Goal: Transaction & Acquisition: Purchase product/service

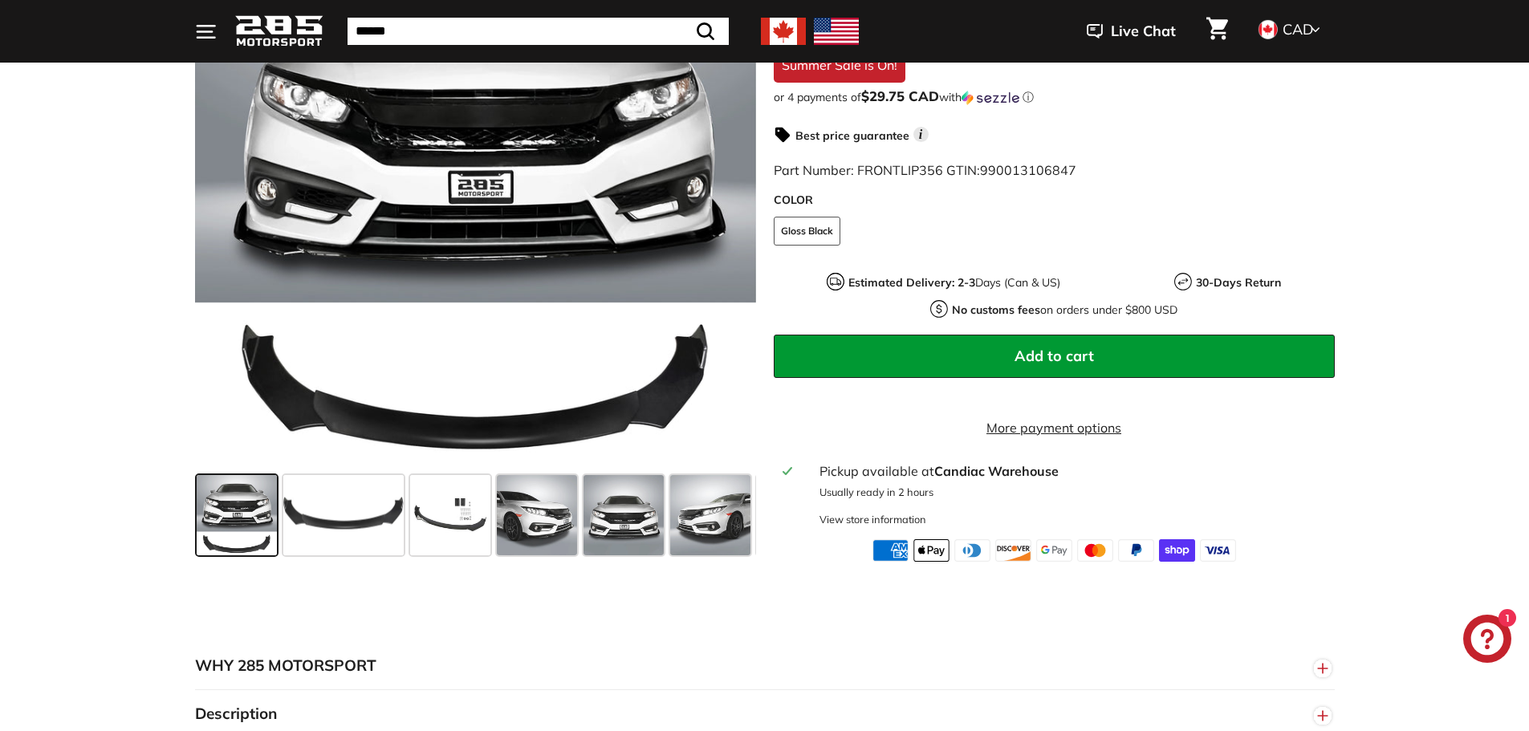
scroll to position [803, 0]
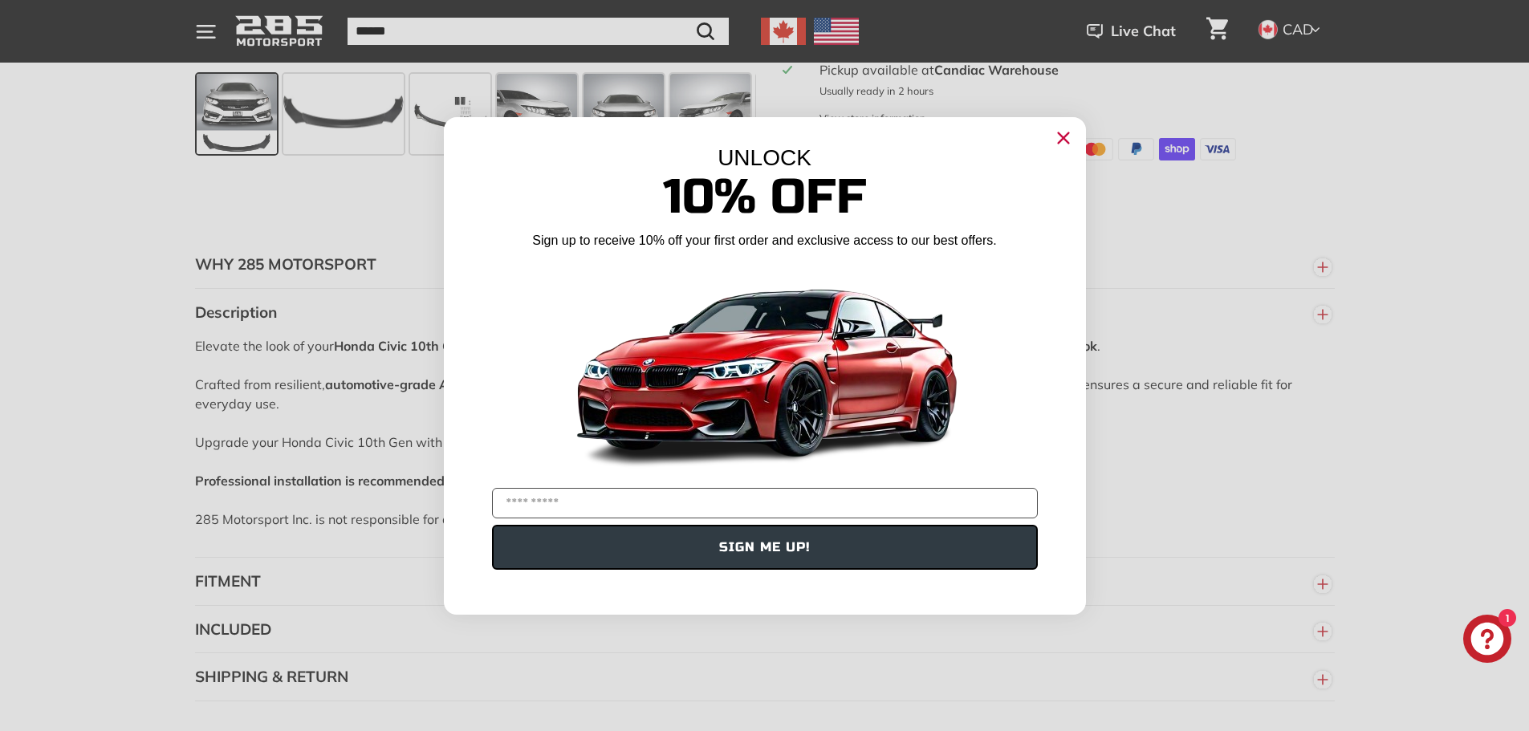
click at [1072, 139] on circle "Close dialog" at bounding box center [1063, 137] width 24 height 24
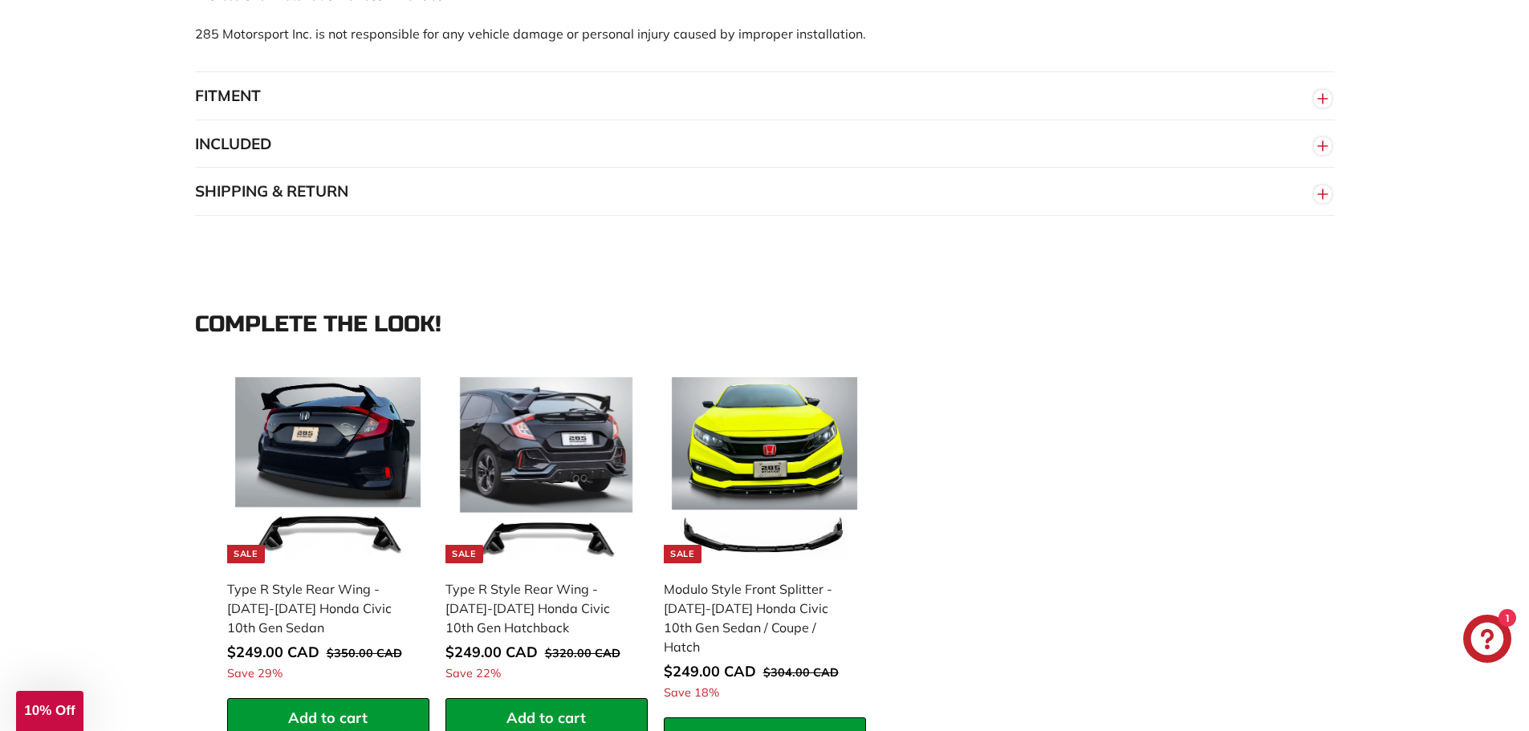
scroll to position [1445, 0]
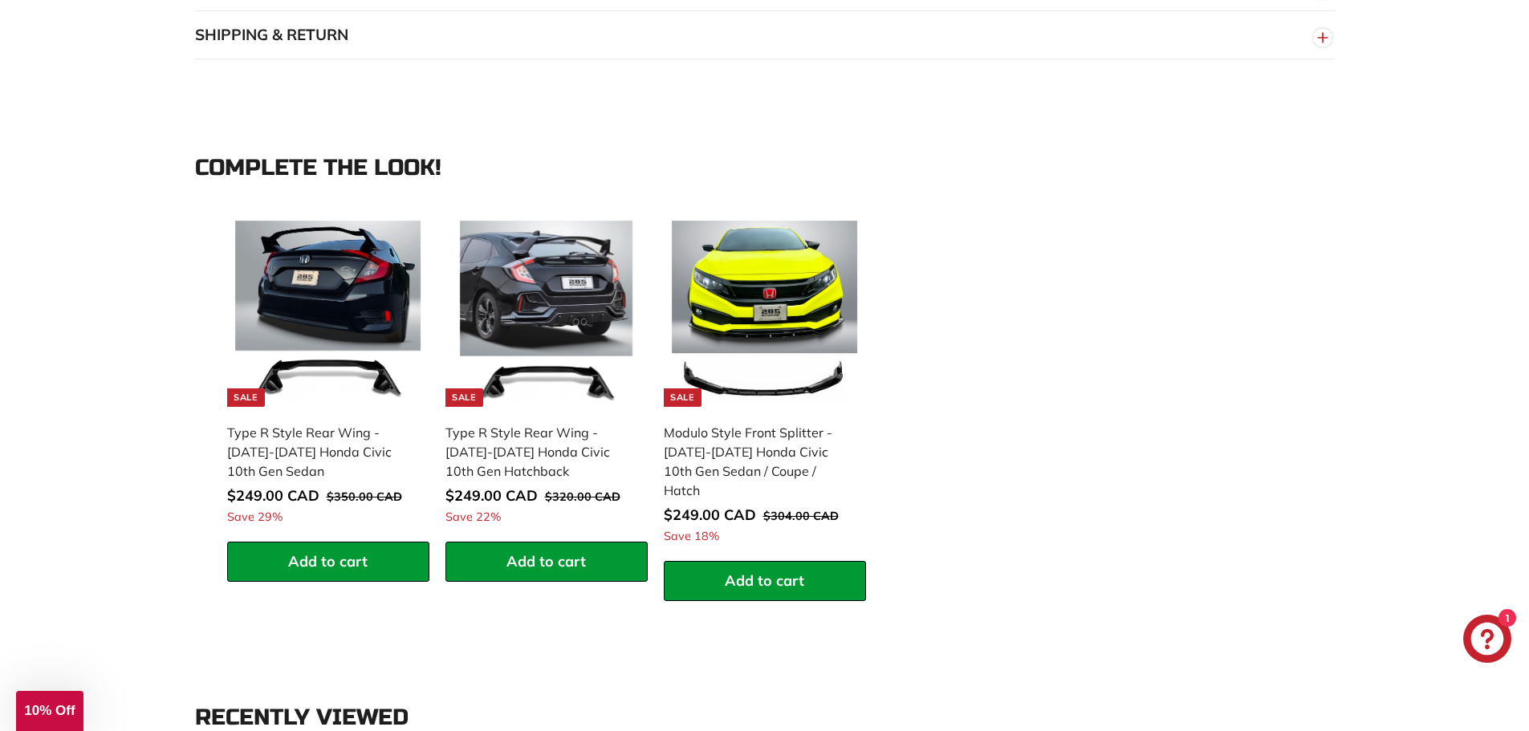
click at [118, 515] on div "**********" at bounding box center [764, 383] width 1529 height 550
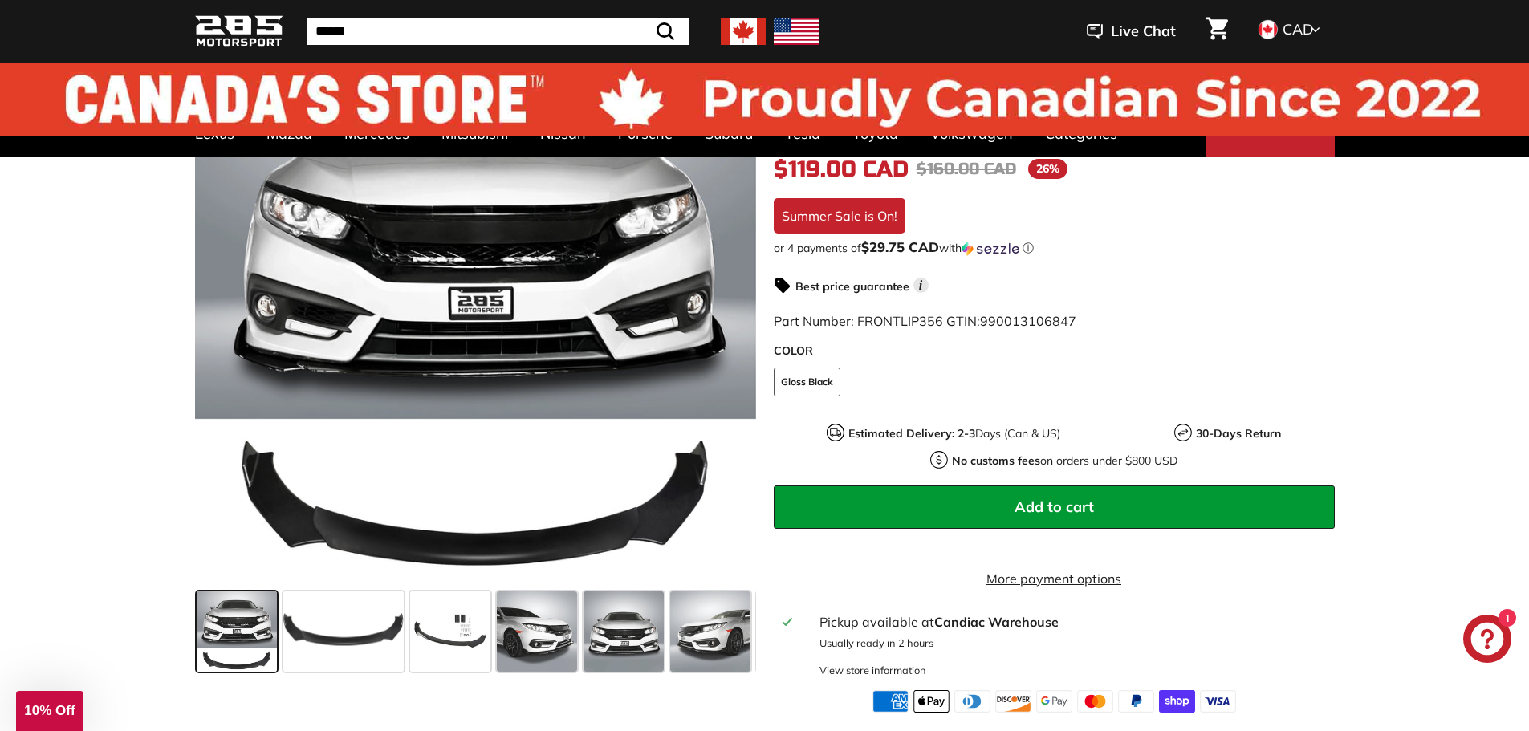
scroll to position [0, 0]
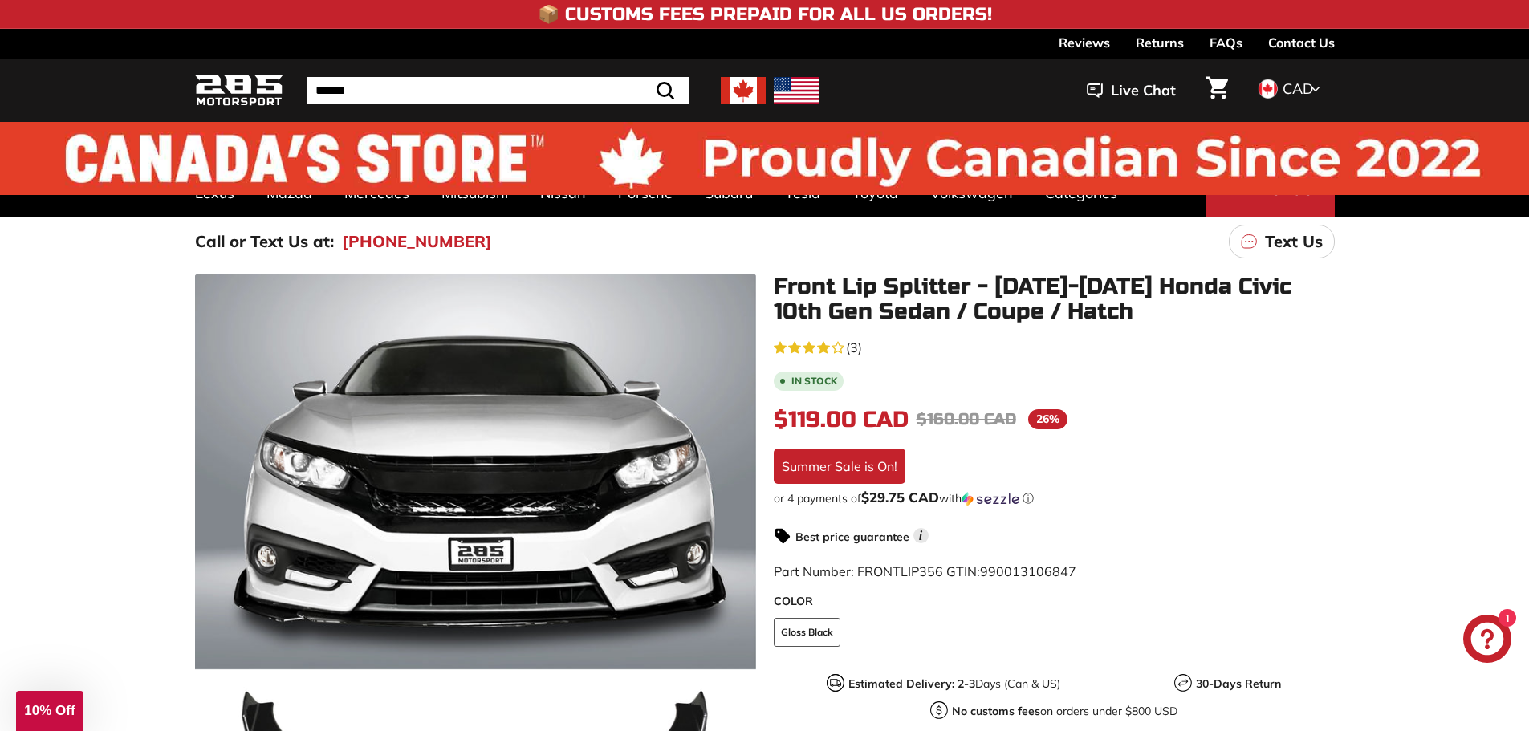
drag, startPoint x: 173, startPoint y: 382, endPoint x: 135, endPoint y: 193, distance: 193.2
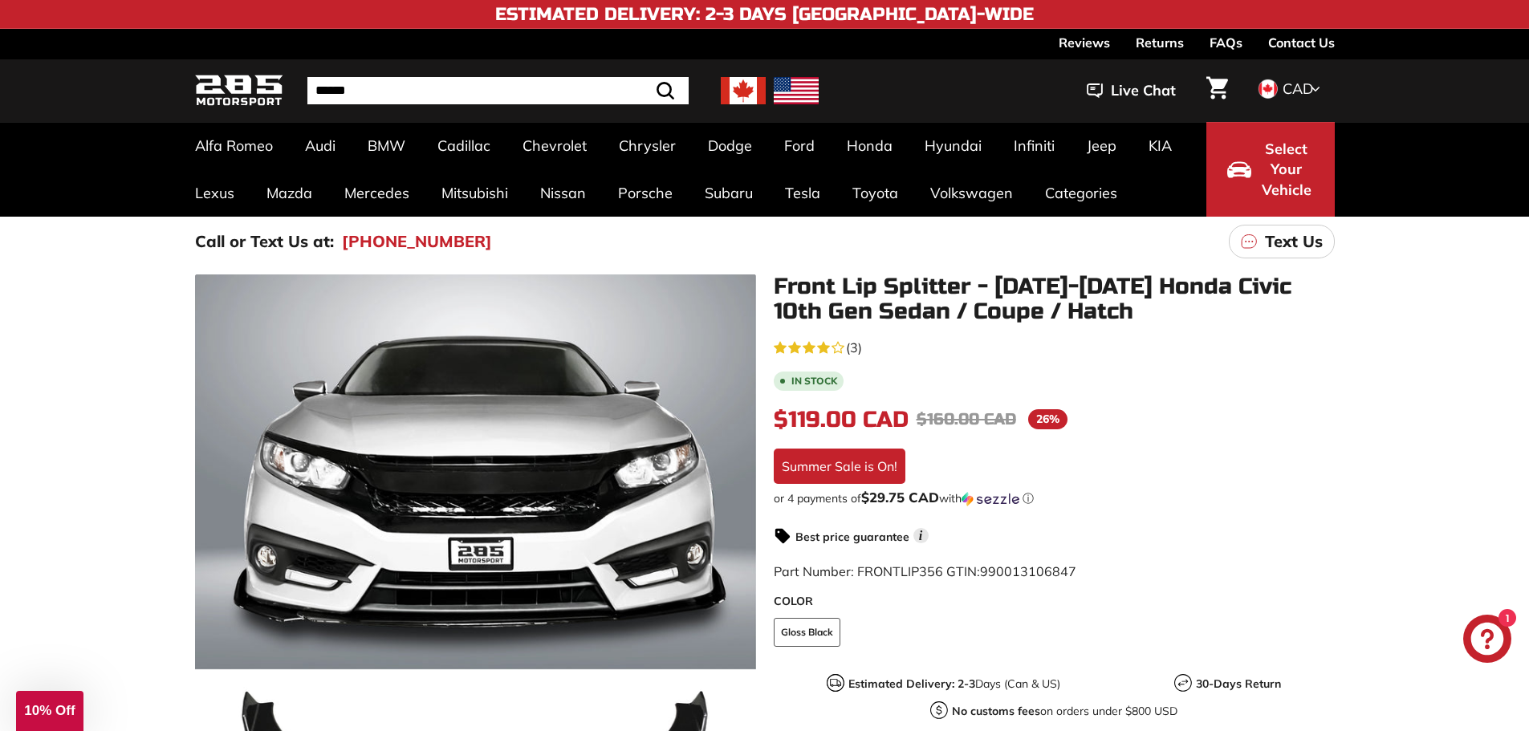
click at [542, 230] on div "Call or Text Us at: [PHONE_NUMBER] Text Us" at bounding box center [765, 242] width 1204 height 50
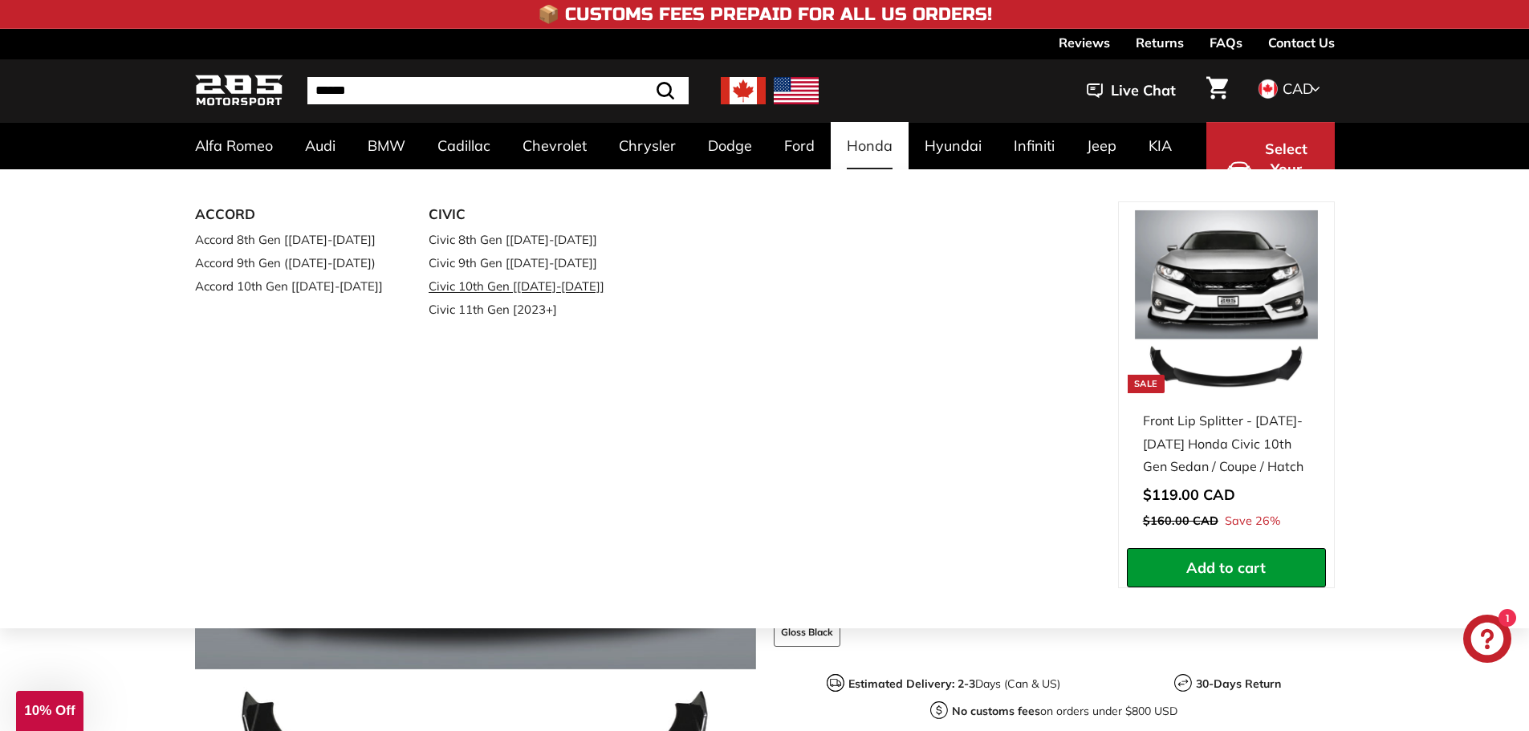
click at [524, 285] on link "Civic 10th Gen [[DATE]-[DATE]]" at bounding box center [523, 286] width 189 height 23
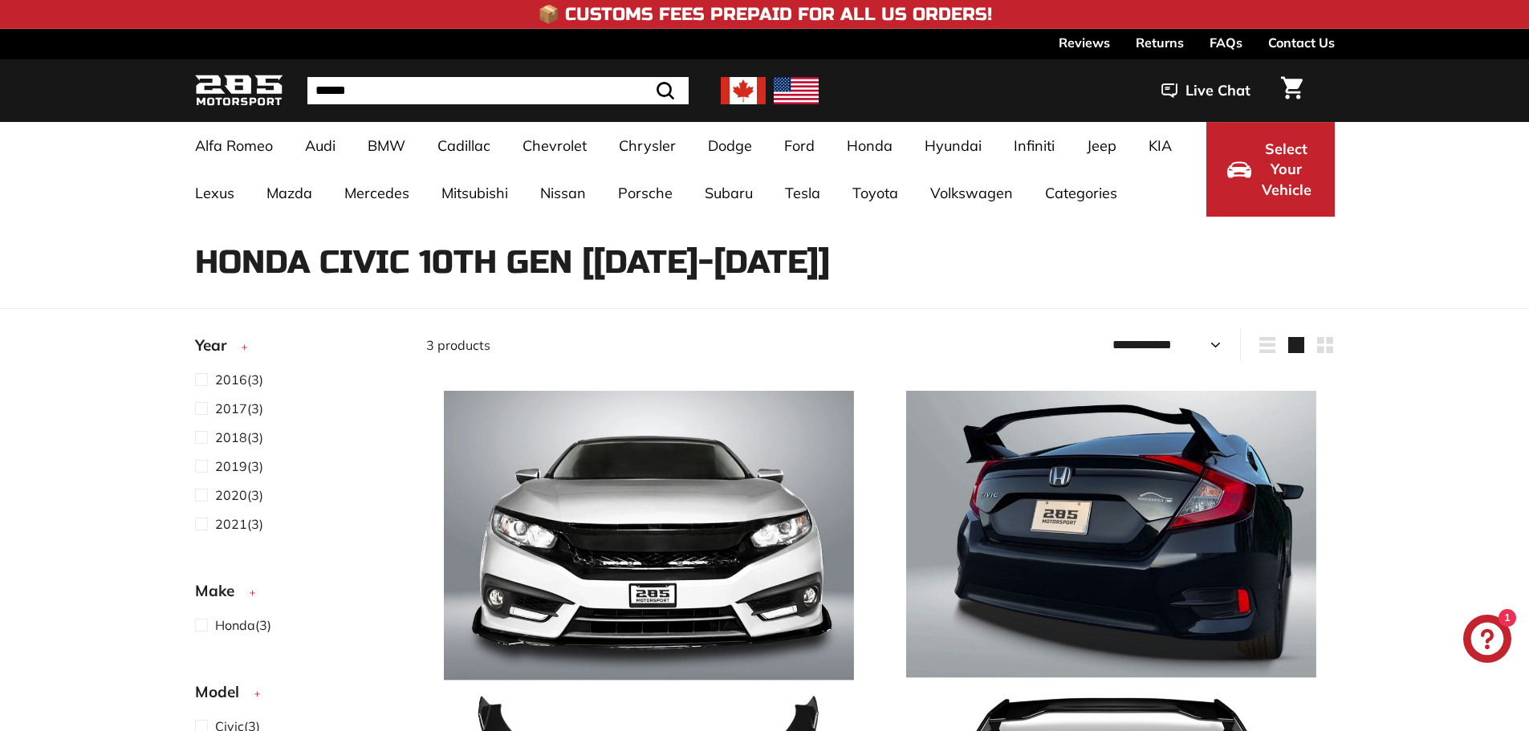
select select "**********"
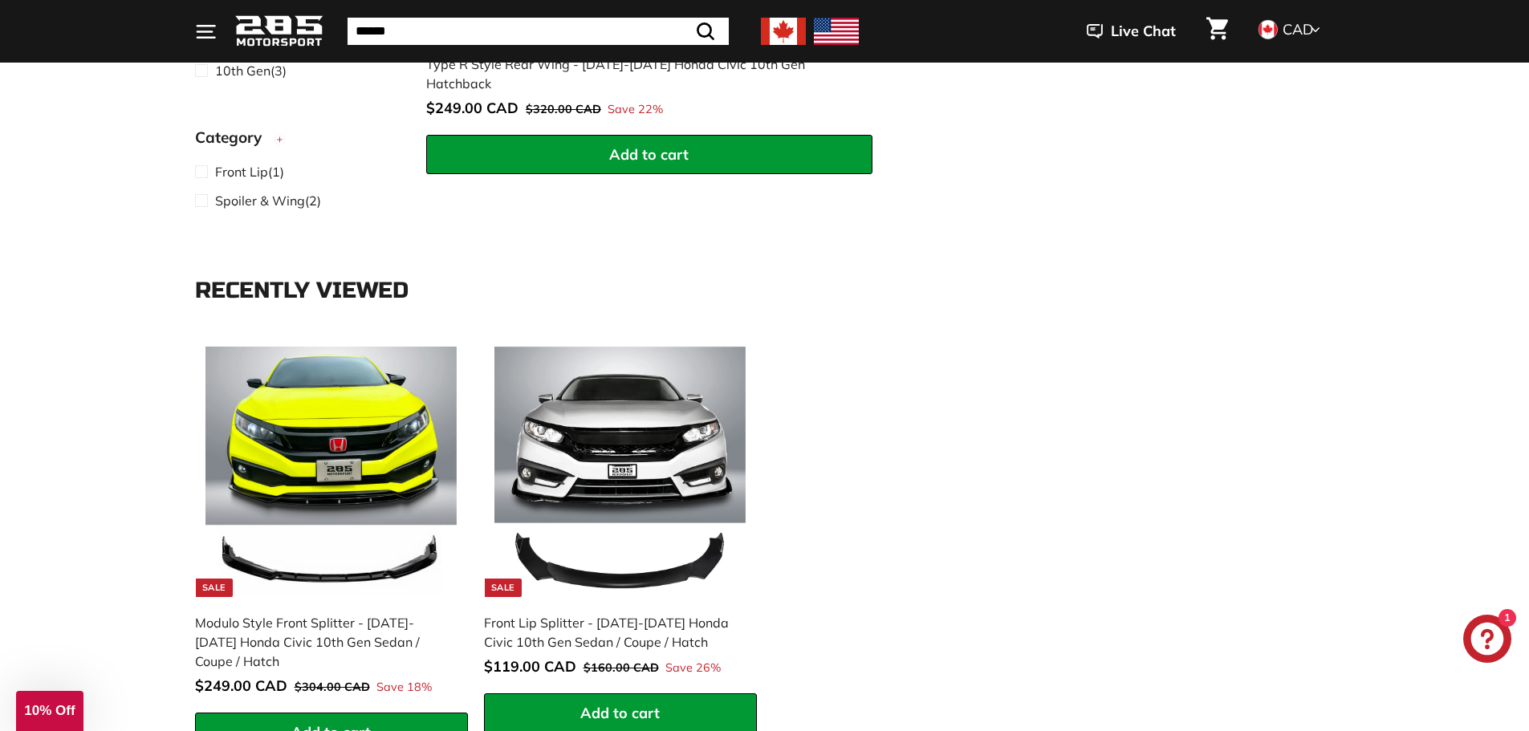
scroll to position [1365, 0]
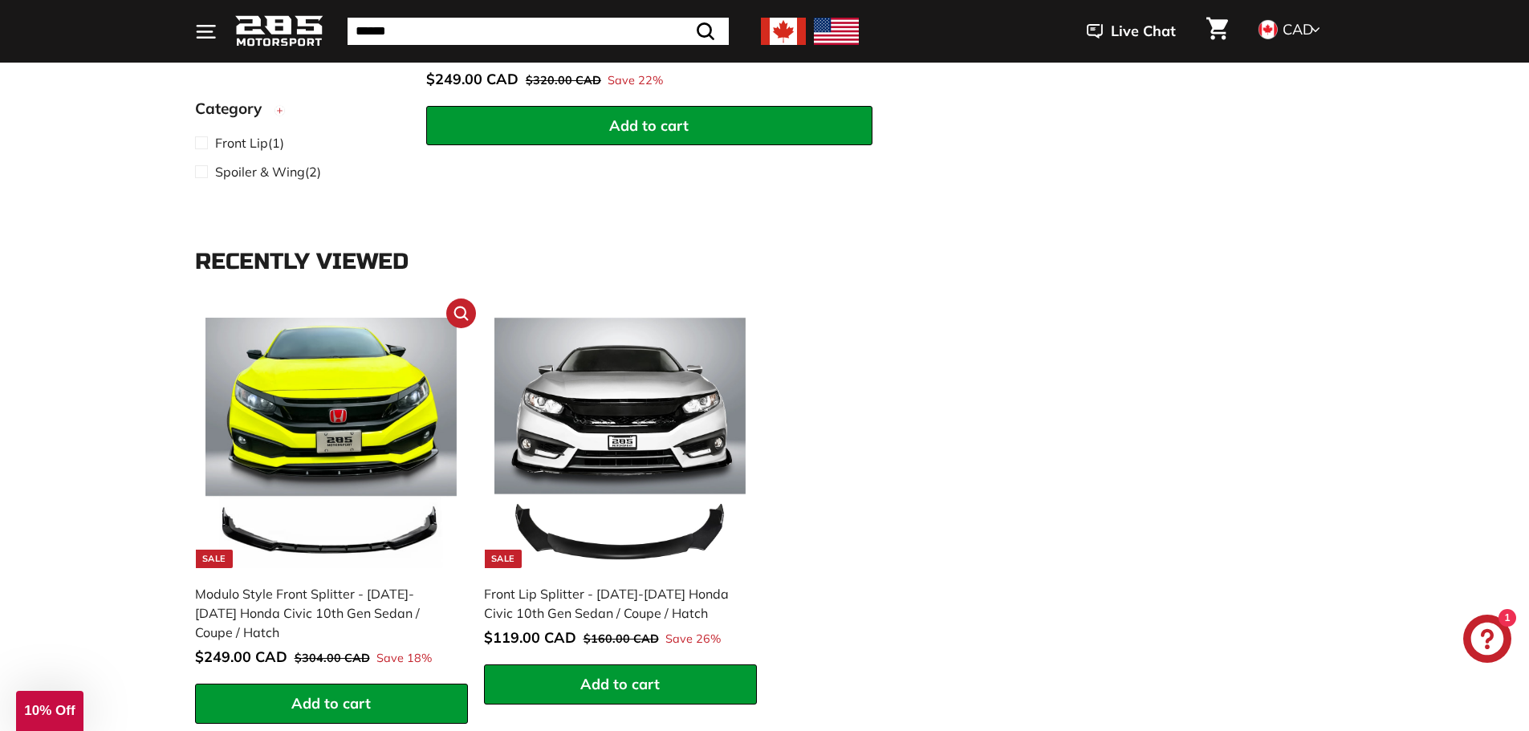
click at [372, 436] on img at bounding box center [330, 443] width 251 height 251
click at [643, 445] on img at bounding box center [619, 443] width 251 height 251
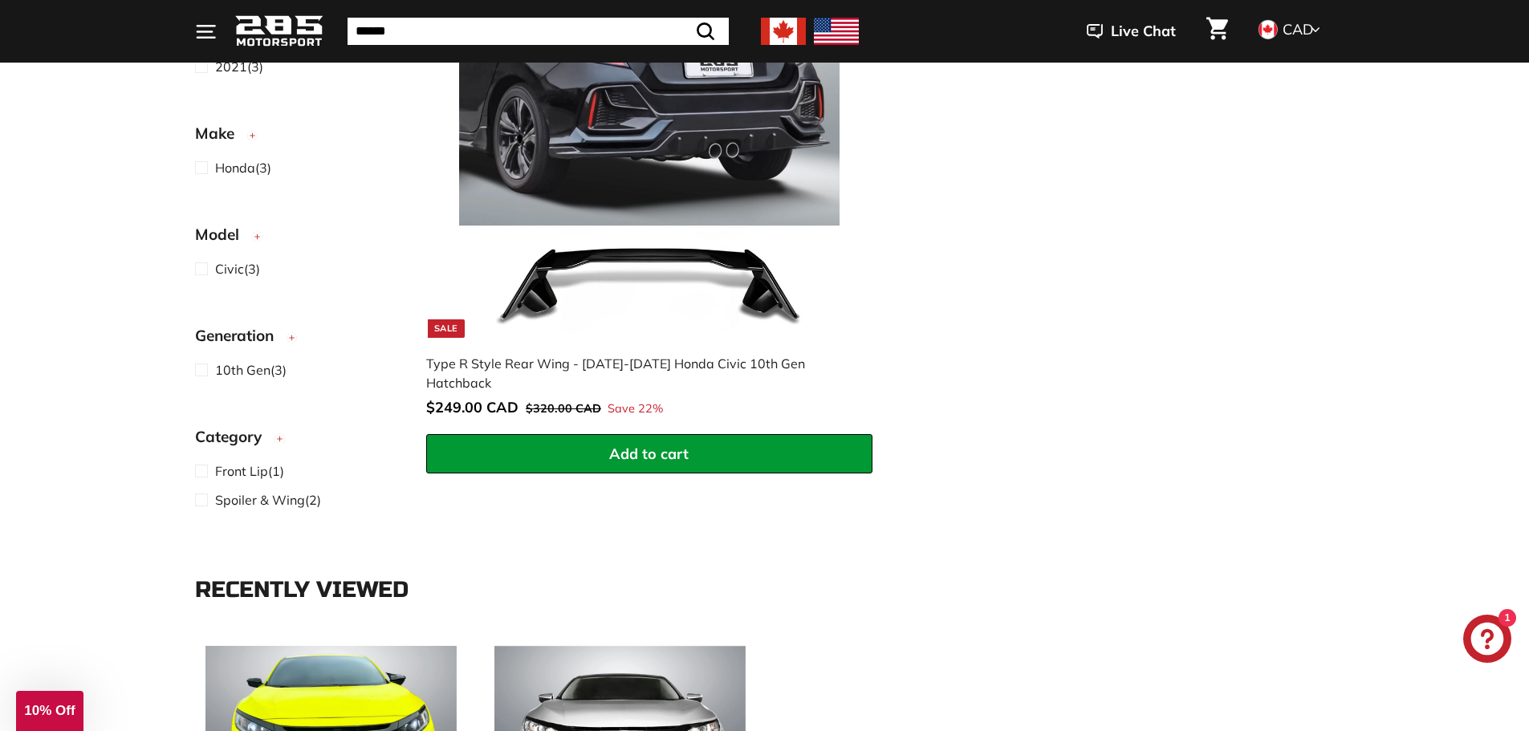
scroll to position [883, 0]
